Goal: Information Seeking & Learning: Learn about a topic

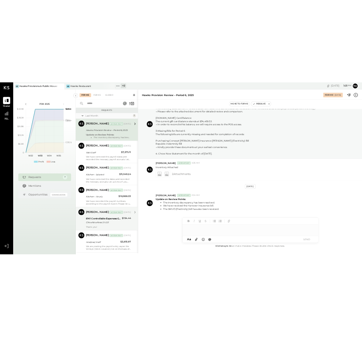
scroll to position [71, 0]
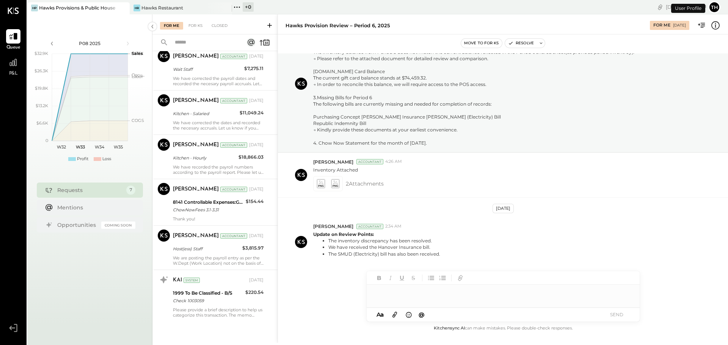
click at [714, 7] on button "Th" at bounding box center [714, 7] width 12 height 12
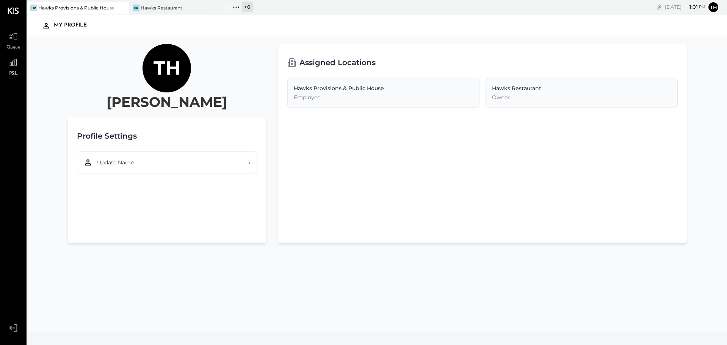
click at [540, 315] on div "Th [PERSON_NAME] Profile Settings Update Name → Assigned Locations Hawks Provis…" at bounding box center [377, 188] width 631 height 288
click at [9, 60] on icon at bounding box center [13, 63] width 10 height 10
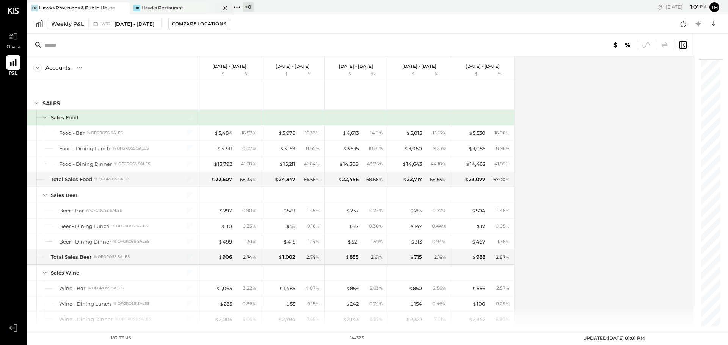
click at [160, 5] on div "Hawks Restaurant" at bounding box center [162, 8] width 42 height 6
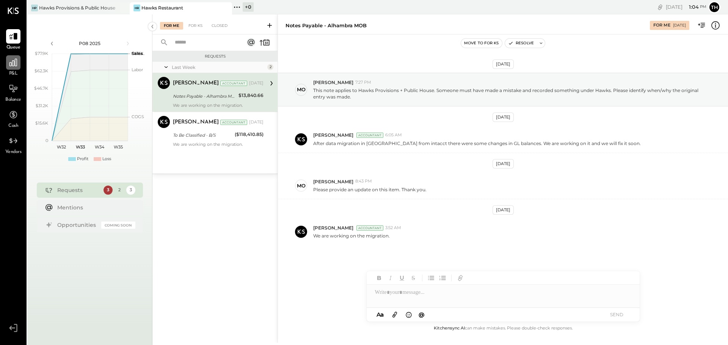
click at [13, 67] on div at bounding box center [13, 62] width 14 height 14
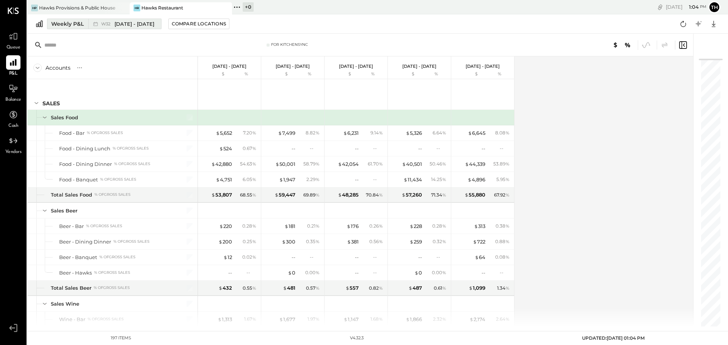
click at [70, 22] on div "Weekly P&L" at bounding box center [67, 24] width 33 height 8
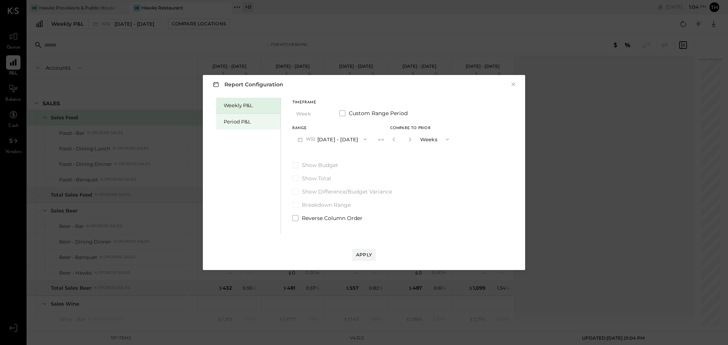
click at [244, 116] on div "Period P&L" at bounding box center [248, 122] width 64 height 16
click at [316, 136] on span "P08" at bounding box center [311, 139] width 11 height 6
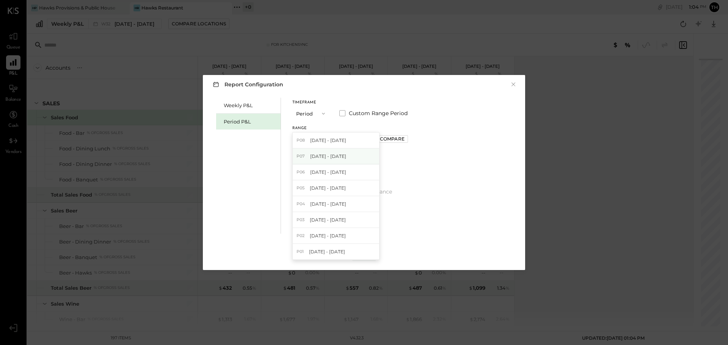
click at [316, 152] on div "P07 [DATE] - [DATE]" at bounding box center [336, 157] width 86 height 16
click at [360, 253] on div "Apply" at bounding box center [364, 255] width 16 height 6
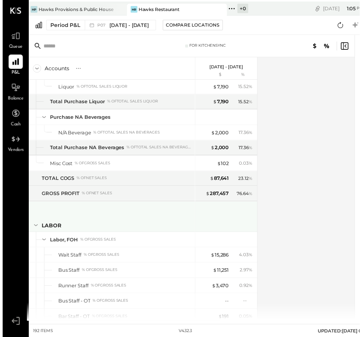
scroll to position [834, 0]
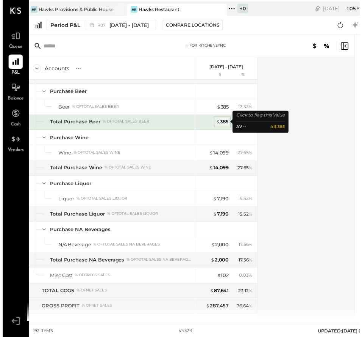
click at [223, 124] on div "$ 385" at bounding box center [222, 123] width 13 height 7
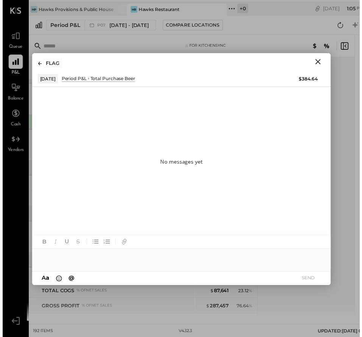
click at [318, 63] on icon "Close" at bounding box center [320, 62] width 9 height 9
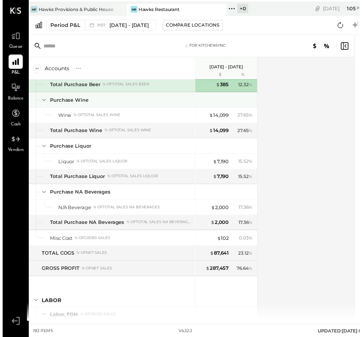
scroll to position [796, 0]
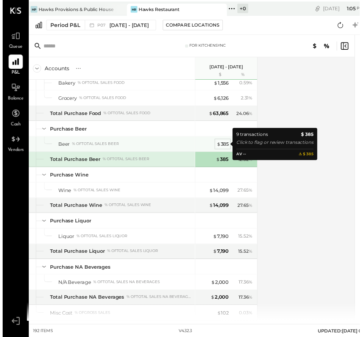
click at [222, 143] on div "$ 385" at bounding box center [223, 146] width 13 height 7
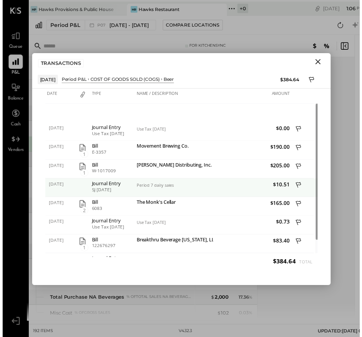
click at [294, 188] on div at bounding box center [304, 190] width 23 height 19
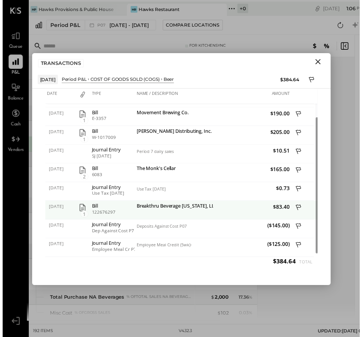
scroll to position [6, 0]
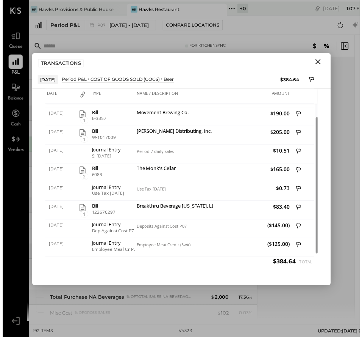
click at [320, 61] on icon "Close" at bounding box center [320, 62] width 9 height 9
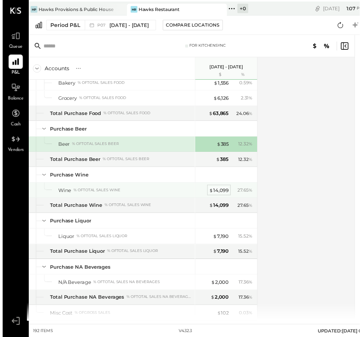
click at [217, 189] on div "$ 14,099" at bounding box center [220, 192] width 20 height 7
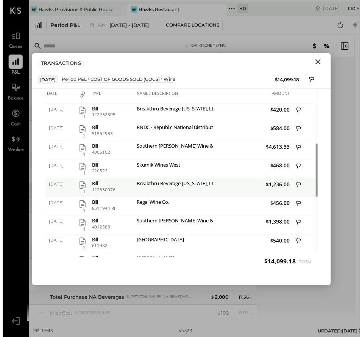
click at [81, 184] on icon "button" at bounding box center [81, 187] width 9 height 9
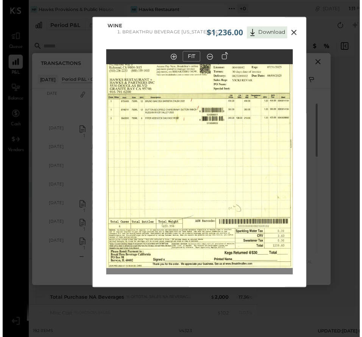
click at [171, 56] on in at bounding box center [174, 58] width 6 height 6
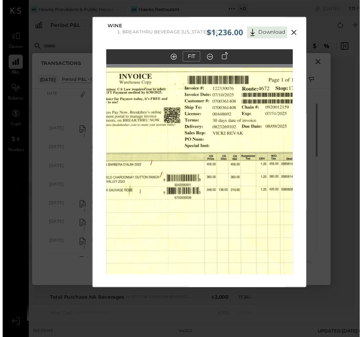
drag, startPoint x: 183, startPoint y: 188, endPoint x: 103, endPoint y: 247, distance: 99.1
click at [79, 265] on div "$1,236.00 Download Wine Breakthru Beverage [US_STATE], LLC FIT" at bounding box center [181, 171] width 363 height 342
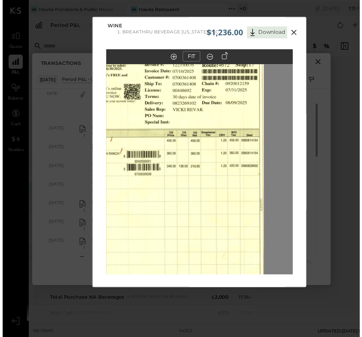
drag, startPoint x: 183, startPoint y: 207, endPoint x: 99, endPoint y: 258, distance: 98.6
click at [99, 258] on div "FIT" at bounding box center [199, 178] width 217 height 257
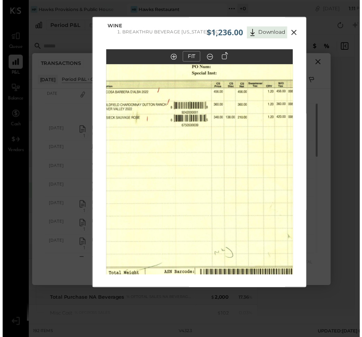
click at [166, 192] on img at bounding box center [170, 171] width 285 height 352
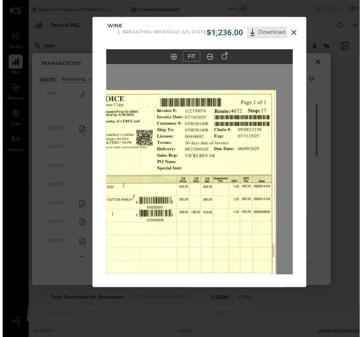
drag, startPoint x: 216, startPoint y: 145, endPoint x: 159, endPoint y: 298, distance: 163.2
click at [159, 298] on div "$1,236.00 Download Wine Breakthru Beverage [US_STATE], LLC FIT" at bounding box center [181, 171] width 363 height 342
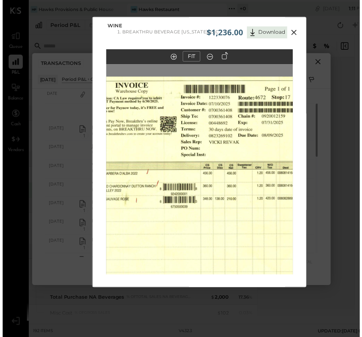
click at [197, 230] on img at bounding box center [159, 254] width 285 height 352
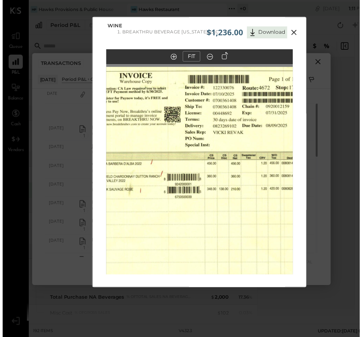
click at [291, 34] on icon at bounding box center [295, 32] width 9 height 9
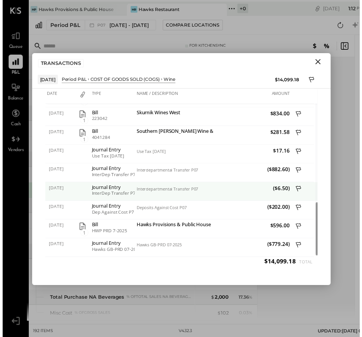
scroll to position [6, 0]
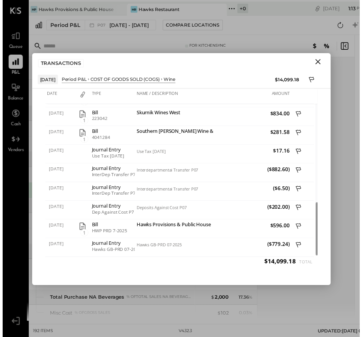
click at [320, 58] on icon "Close" at bounding box center [320, 62] width 9 height 9
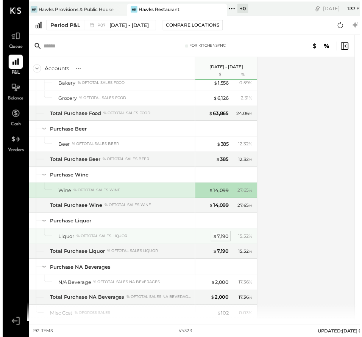
click at [226, 236] on div "$ 7,190" at bounding box center [221, 239] width 16 height 7
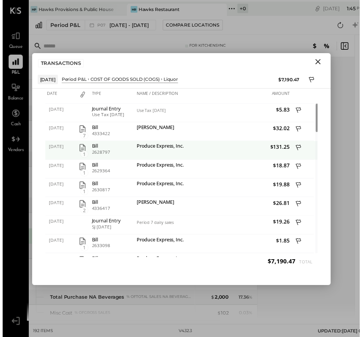
click at [79, 146] on icon "button" at bounding box center [81, 149] width 9 height 9
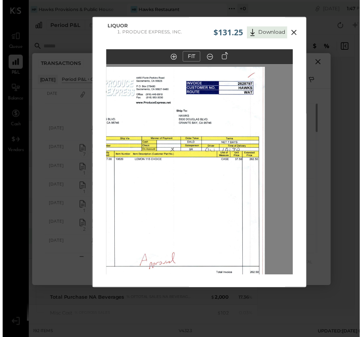
drag, startPoint x: 258, startPoint y: 218, endPoint x: 230, endPoint y: 249, distance: 42.4
click at [230, 249] on img at bounding box center [172, 185] width 190 height 235
click at [295, 33] on icon at bounding box center [295, 32] width 5 height 5
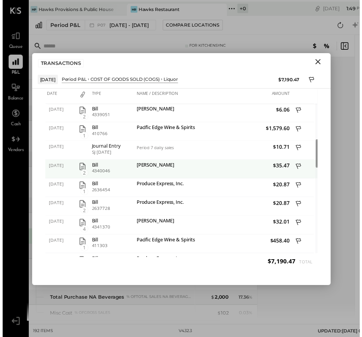
click at [78, 167] on icon "button" at bounding box center [81, 169] width 6 height 8
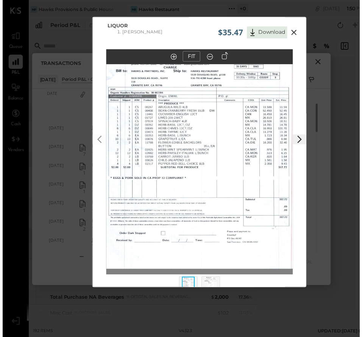
click at [294, 31] on icon at bounding box center [295, 32] width 9 height 9
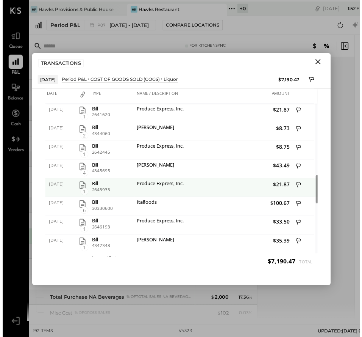
click at [78, 185] on icon "button" at bounding box center [81, 188] width 6 height 8
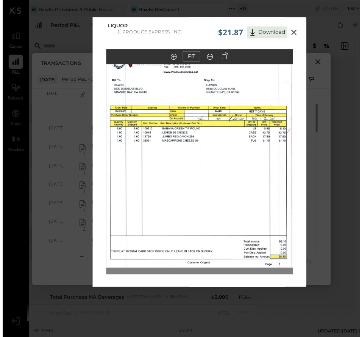
click at [294, 34] on icon at bounding box center [295, 32] width 9 height 9
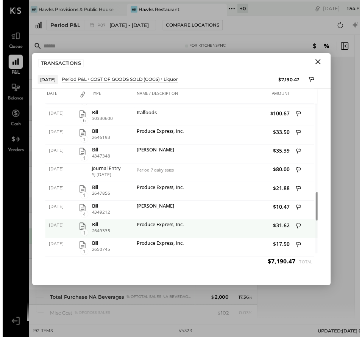
click at [81, 227] on icon "button" at bounding box center [81, 229] width 9 height 9
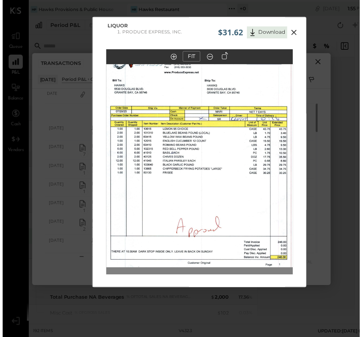
click at [295, 34] on icon at bounding box center [295, 32] width 9 height 9
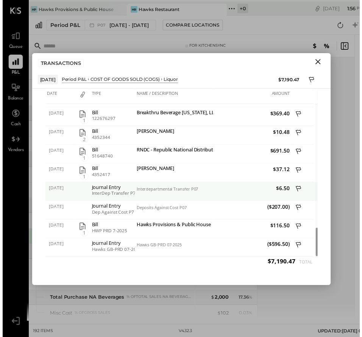
scroll to position [6, 0]
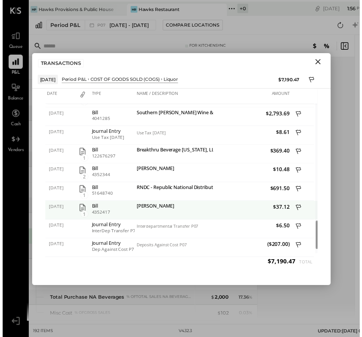
click at [79, 207] on icon "button" at bounding box center [81, 211] width 6 height 8
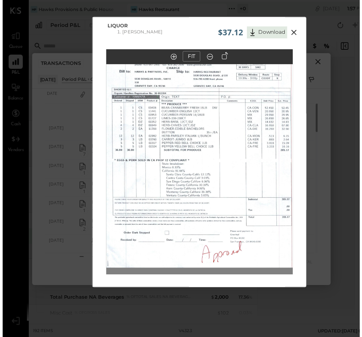
click at [296, 31] on icon at bounding box center [295, 32] width 5 height 5
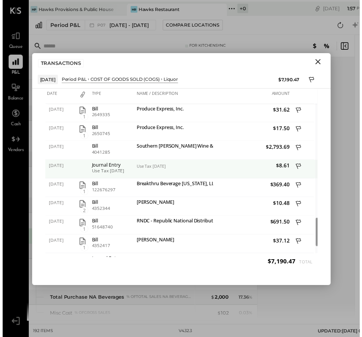
click at [153, 169] on div "Use Tax [DATE]" at bounding box center [174, 171] width 80 height 19
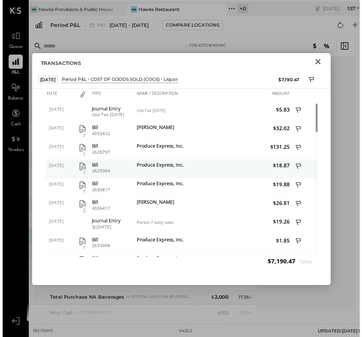
scroll to position [0, 0]
